Goal: Register for event/course

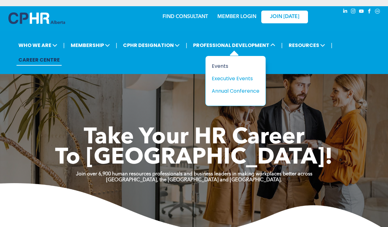
click at [223, 69] on div "Events" at bounding box center [233, 66] width 43 height 8
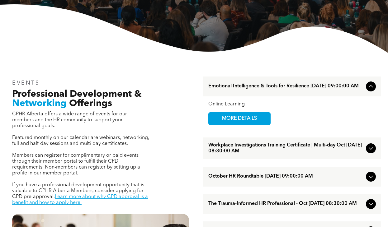
scroll to position [191, 0]
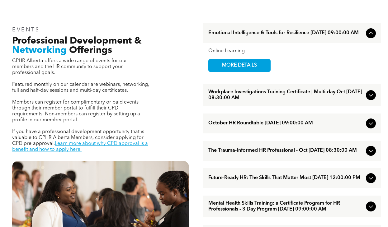
click at [373, 155] on icon at bounding box center [370, 150] width 7 height 7
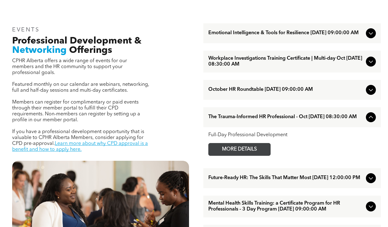
click at [239, 151] on span "MORE DETAILS" at bounding box center [239, 150] width 49 height 12
